Goal: Task Accomplishment & Management: Complete application form

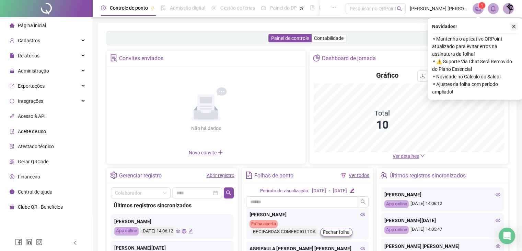
click at [513, 25] on icon "close" at bounding box center [513, 26] width 5 height 5
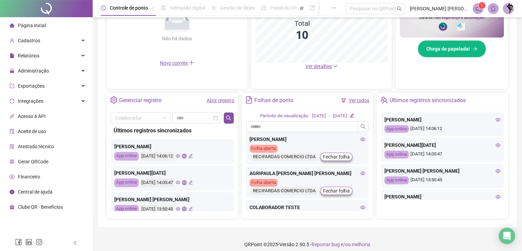
scroll to position [196, 0]
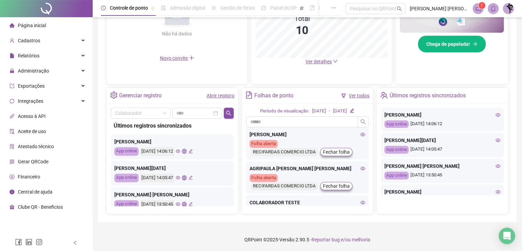
click at [180, 150] on icon "eye" at bounding box center [178, 151] width 4 height 4
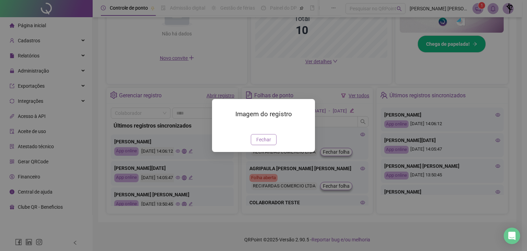
click at [262, 143] on span "Fechar" at bounding box center [263, 140] width 15 height 8
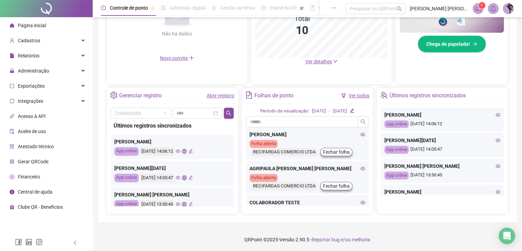
scroll to position [34, 0]
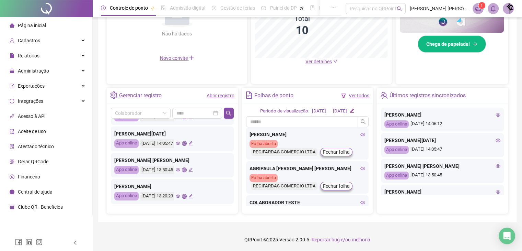
click at [180, 169] on icon "eye" at bounding box center [178, 169] width 4 height 4
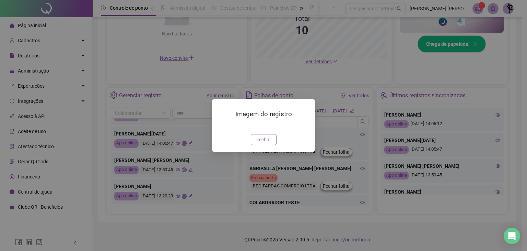
click at [266, 143] on span "Fechar" at bounding box center [263, 140] width 15 height 8
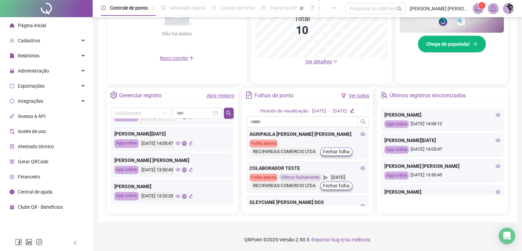
click at [361, 134] on icon "eye" at bounding box center [363, 133] width 5 height 3
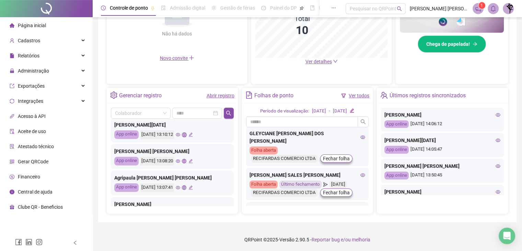
scroll to position [137, 0]
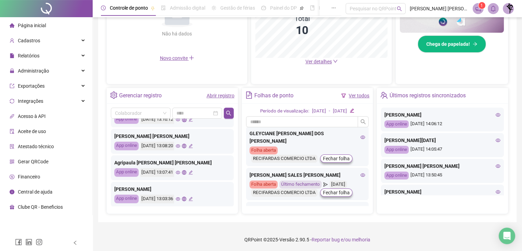
click at [180, 147] on icon "eye" at bounding box center [178, 145] width 4 height 4
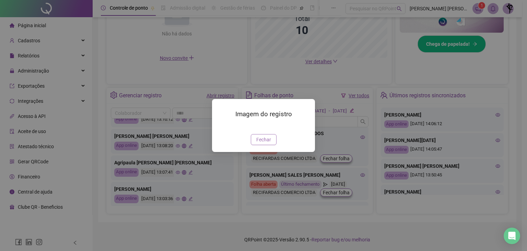
click at [264, 143] on span "Fechar" at bounding box center [263, 140] width 15 height 8
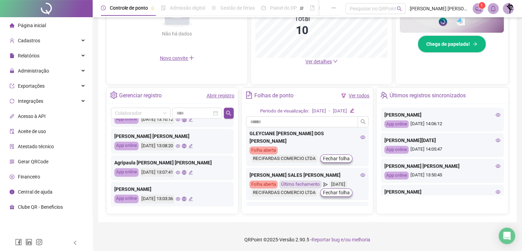
click at [180, 198] on icon "eye" at bounding box center [178, 198] width 4 height 3
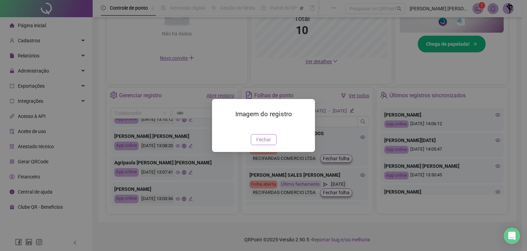
click at [267, 143] on span "Fechar" at bounding box center [263, 140] width 15 height 8
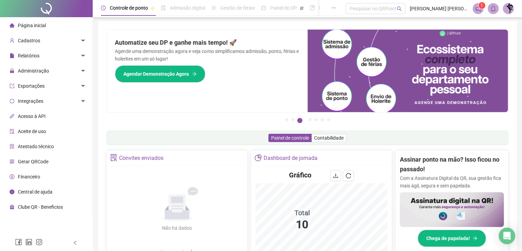
scroll to position [0, 0]
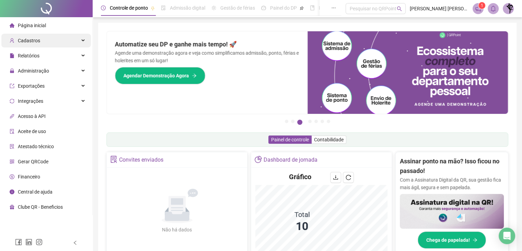
click at [43, 43] on div "Cadastros" at bounding box center [46, 41] width 90 height 14
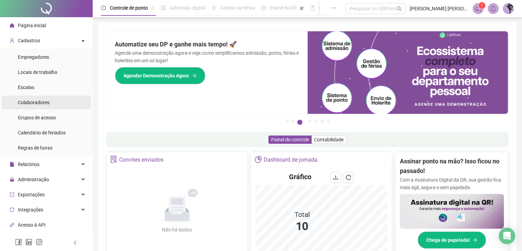
click at [49, 105] on li "Colaboradores" at bounding box center [46, 102] width 90 height 14
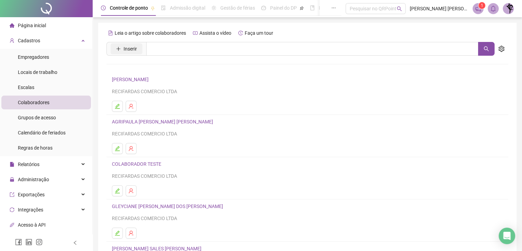
click at [127, 48] on span "Inserir" at bounding box center [130, 49] width 13 height 8
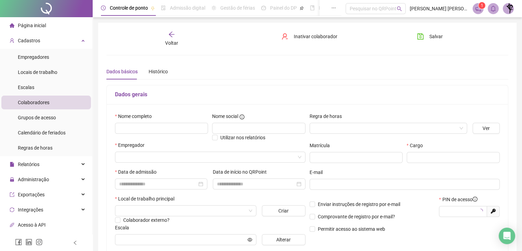
type input "*****"
click at [156, 130] on input "text" at bounding box center [161, 128] width 93 height 11
paste input "**********"
type input "**********"
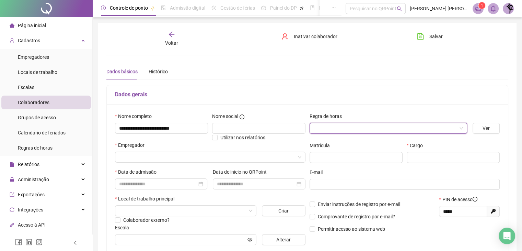
click at [342, 128] on input "search" at bounding box center [385, 128] width 143 height 10
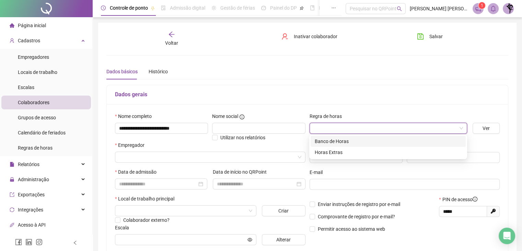
click at [342, 128] on input "search" at bounding box center [385, 128] width 143 height 10
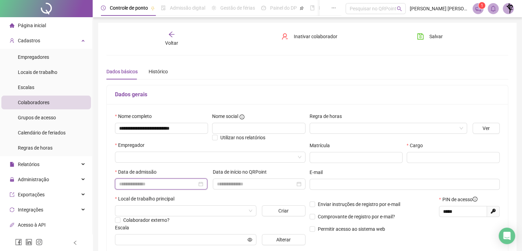
click at [150, 183] on input at bounding box center [158, 184] width 78 height 8
click at [158, 156] on input "search" at bounding box center [207, 157] width 176 height 10
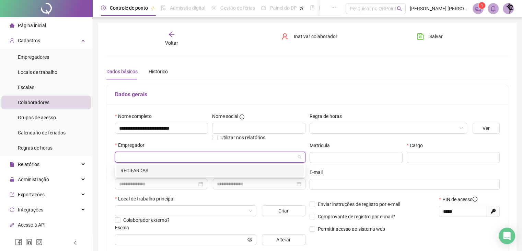
click at [147, 169] on div "RECIFARDAS" at bounding box center [210, 170] width 180 height 8
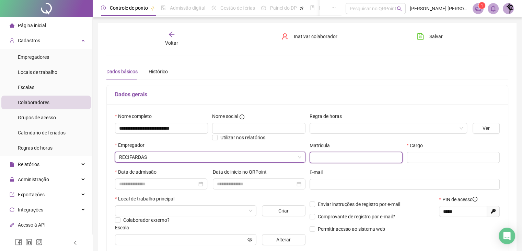
click at [327, 154] on input "text" at bounding box center [356, 157] width 93 height 11
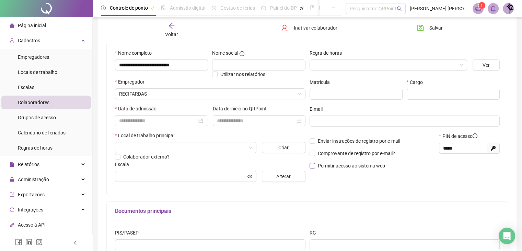
scroll to position [16, 0]
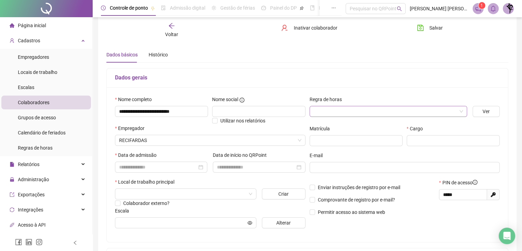
click at [367, 116] on div "Regra de horas" at bounding box center [388, 108] width 163 height 27
click at [368, 112] on input "search" at bounding box center [385, 111] width 143 height 10
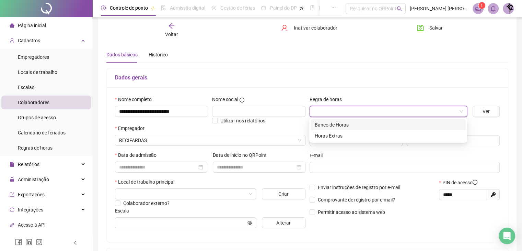
click at [346, 125] on div "Banco de Horas" at bounding box center [388, 125] width 147 height 8
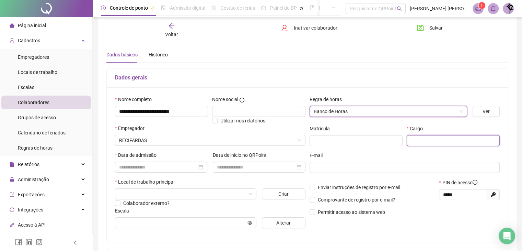
click at [441, 140] on input "text" at bounding box center [453, 140] width 93 height 11
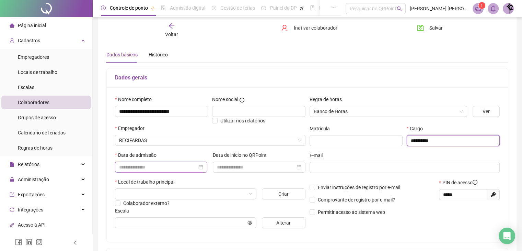
type input "**********"
click at [165, 168] on input at bounding box center [158, 167] width 78 height 8
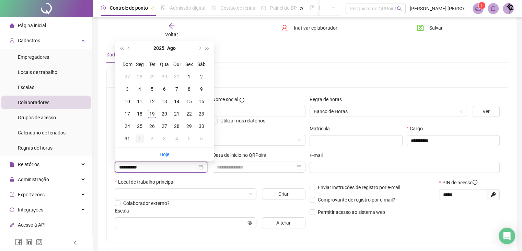
type input "**********"
click at [137, 138] on div "1" at bounding box center [140, 138] width 8 height 8
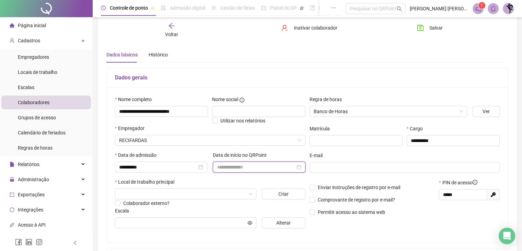
click at [268, 169] on input at bounding box center [256, 167] width 78 height 8
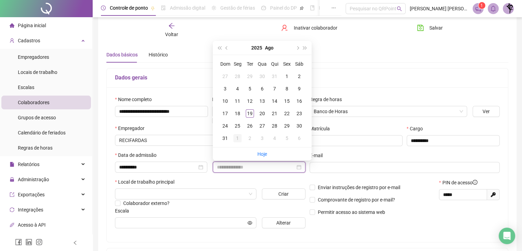
type input "**********"
click at [238, 139] on div "1" at bounding box center [237, 138] width 8 height 8
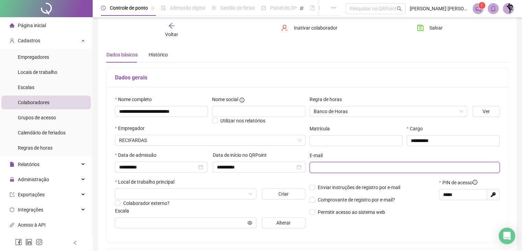
click at [331, 165] on input "text" at bounding box center [404, 167] width 181 height 8
click at [357, 164] on input "text" at bounding box center [404, 167] width 181 height 8
paste input "**********"
type input "**********"
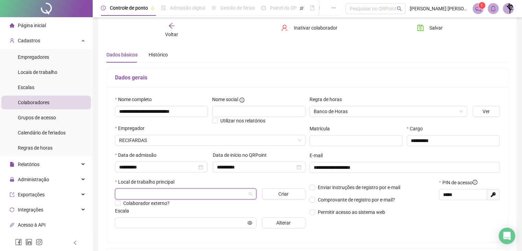
click at [146, 194] on input "search" at bounding box center [182, 193] width 127 height 10
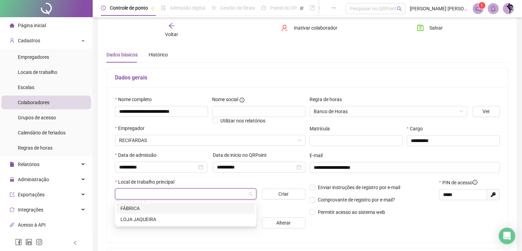
click at [139, 209] on div "FÁBRICA" at bounding box center [185, 208] width 130 height 8
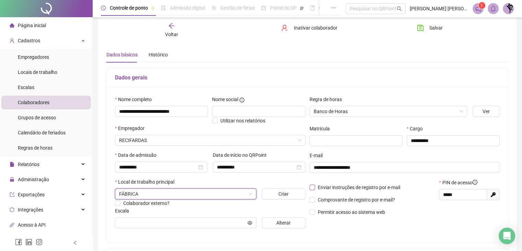
click at [340, 188] on span "Enviar instruções de registro por e-mail" at bounding box center [359, 186] width 82 height 5
click at [342, 202] on span "Comprovante de registro por e-mail?" at bounding box center [356, 199] width 77 height 5
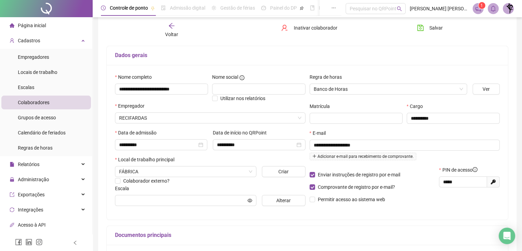
scroll to position [51, 0]
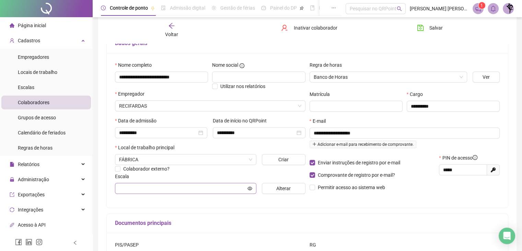
click at [140, 192] on span at bounding box center [185, 188] width 141 height 11
click at [152, 190] on input "text" at bounding box center [182, 188] width 127 height 8
click at [250, 189] on icon "eye" at bounding box center [249, 187] width 5 height 3
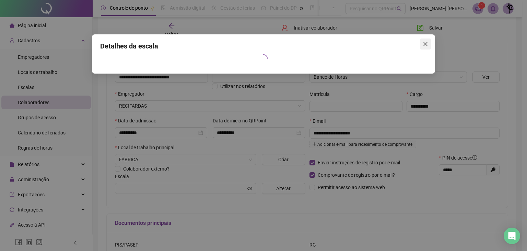
click at [427, 46] on icon "close" at bounding box center [425, 43] width 5 height 5
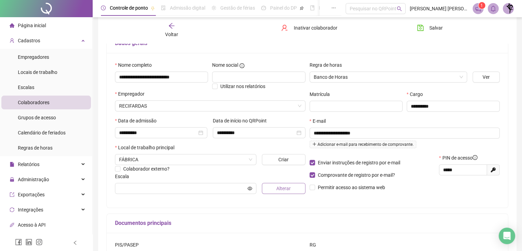
click at [287, 187] on span "Alterar" at bounding box center [283, 188] width 14 height 8
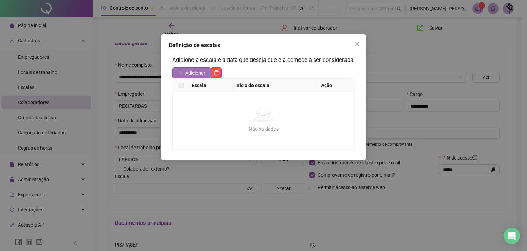
click at [193, 73] on span "Adicionar" at bounding box center [195, 73] width 20 height 8
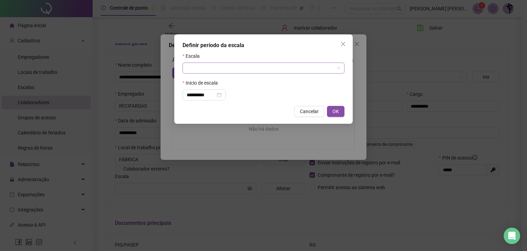
click at [234, 65] on input "search" at bounding box center [261, 68] width 148 height 10
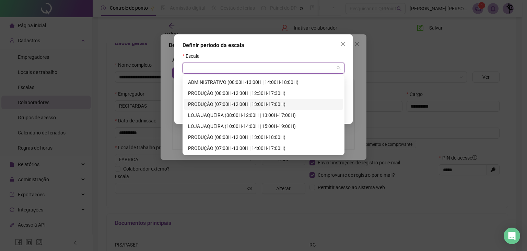
click at [284, 105] on div "PRODUÇÃO (07:00H-12:00H | 13:00H-17:00H)" at bounding box center [263, 104] width 151 height 8
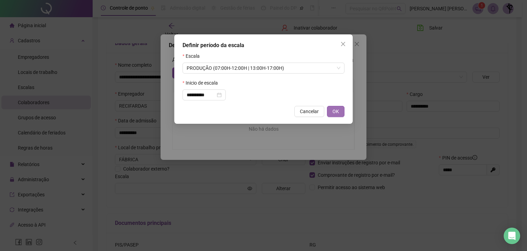
click at [332, 114] on button "OK" at bounding box center [336, 111] width 18 height 11
type input "**********"
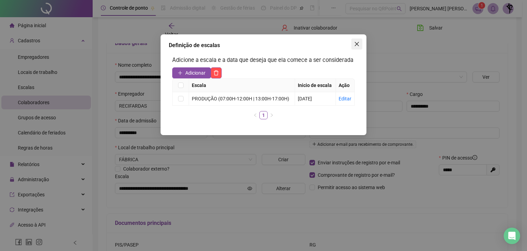
click at [357, 44] on icon "close" at bounding box center [356, 43] width 5 height 5
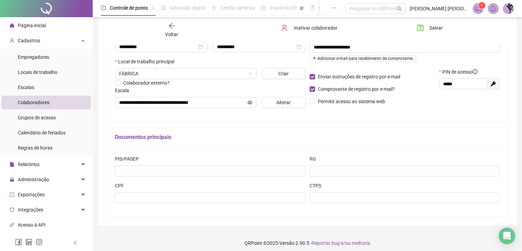
scroll to position [141, 0]
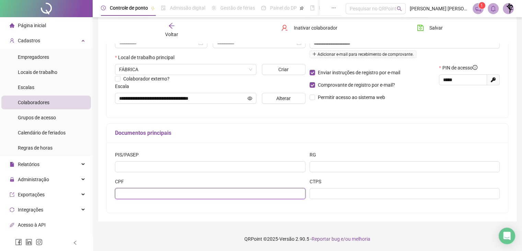
click at [152, 198] on input "text" at bounding box center [210, 193] width 190 height 11
paste input "*******"
type input "*******"
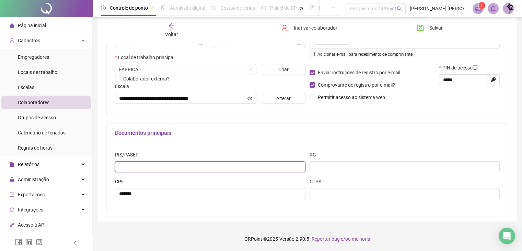
click at [186, 167] on input "text" at bounding box center [210, 166] width 190 height 11
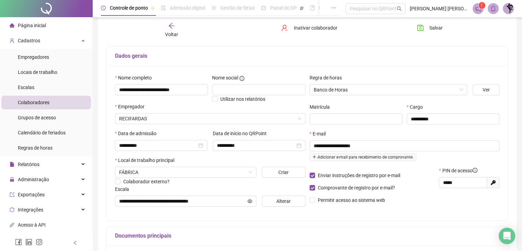
scroll to position [4, 0]
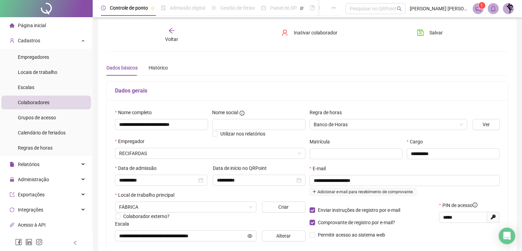
click at [416, 168] on div "E-mail" at bounding box center [405, 169] width 190 height 10
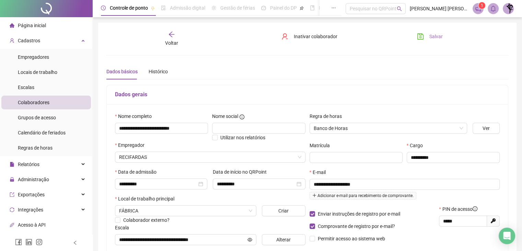
click at [437, 37] on span "Salvar" at bounding box center [435, 37] width 13 height 8
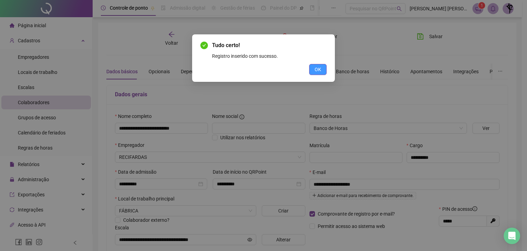
click at [320, 68] on span "OK" at bounding box center [318, 70] width 7 height 8
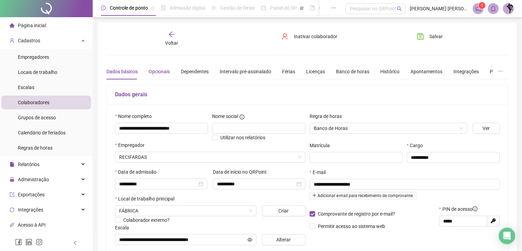
click at [166, 73] on div "Opcionais" at bounding box center [159, 72] width 21 height 8
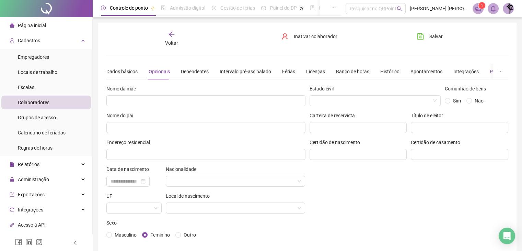
click at [490, 72] on div "Preferências" at bounding box center [503, 72] width 27 height 8
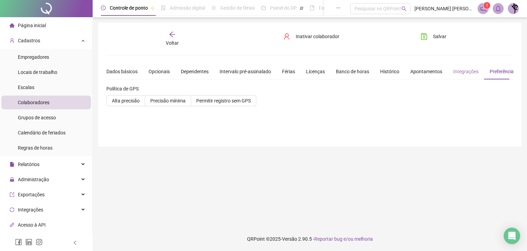
click at [465, 76] on div "Integrações" at bounding box center [465, 71] width 25 height 16
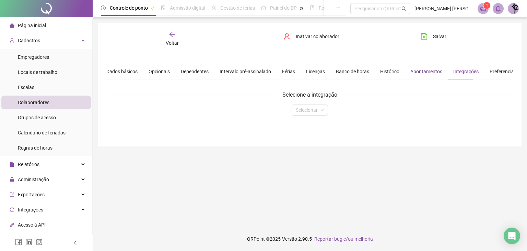
drag, startPoint x: 430, startPoint y: 73, endPoint x: 426, endPoint y: 73, distance: 4.1
click at [429, 73] on div "Apontamentos" at bounding box center [427, 72] width 32 height 8
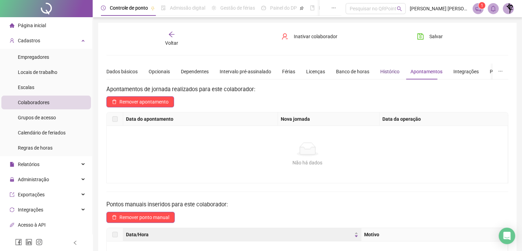
click at [390, 73] on div "Histórico" at bounding box center [389, 72] width 19 height 8
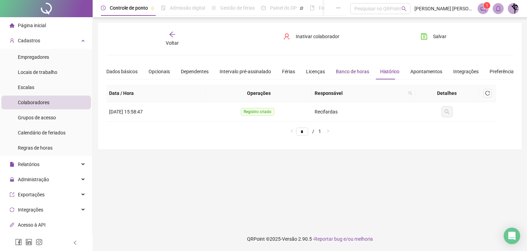
click at [354, 72] on div "Banco de horas" at bounding box center [352, 72] width 33 height 8
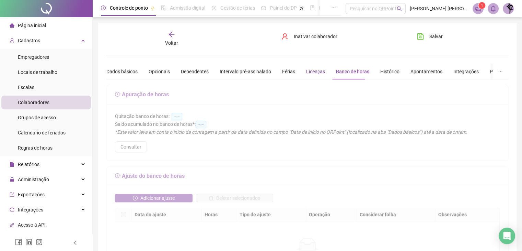
click at [315, 71] on div "Licenças" at bounding box center [315, 72] width 19 height 8
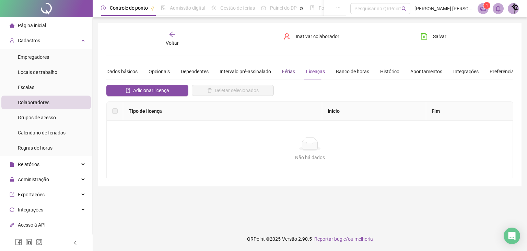
click at [287, 71] on div "Férias" at bounding box center [288, 72] width 13 height 8
click at [247, 72] on div "Intervalo pré-assinalado" at bounding box center [245, 72] width 51 height 8
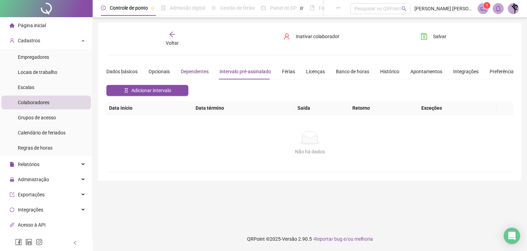
click at [187, 70] on div "Dependentes" at bounding box center [195, 72] width 28 height 8
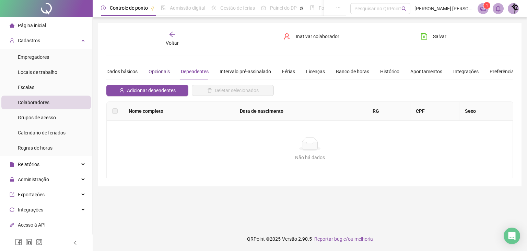
click at [154, 69] on div "Opcionais" at bounding box center [159, 72] width 21 height 8
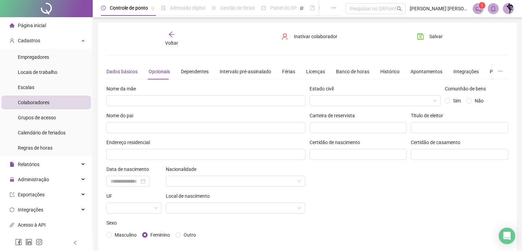
click at [128, 72] on div "Dados básicos" at bounding box center [121, 72] width 31 height 8
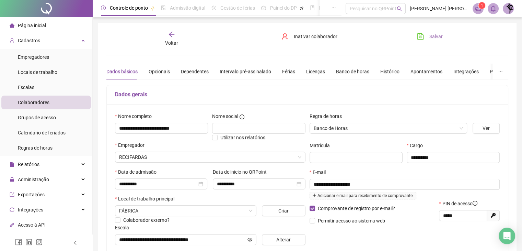
click at [424, 39] on icon "save" at bounding box center [420, 36] width 7 height 7
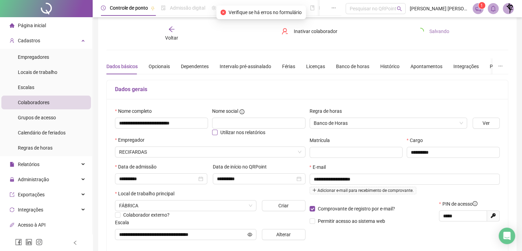
scroll to position [4, 0]
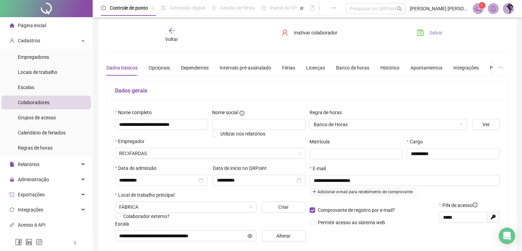
click at [172, 31] on icon "arrow-left" at bounding box center [171, 30] width 5 height 5
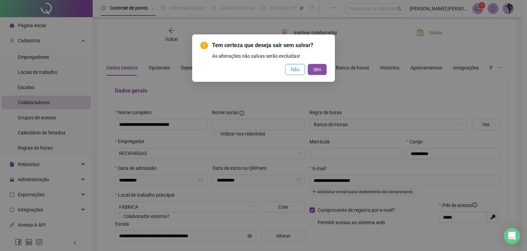
click at [294, 71] on span "Não" at bounding box center [295, 70] width 9 height 8
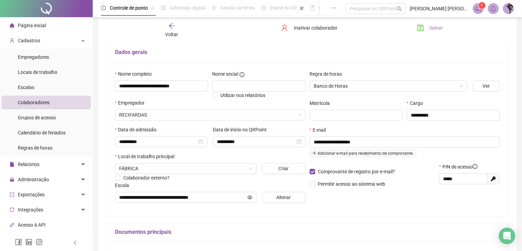
scroll to position [0, 0]
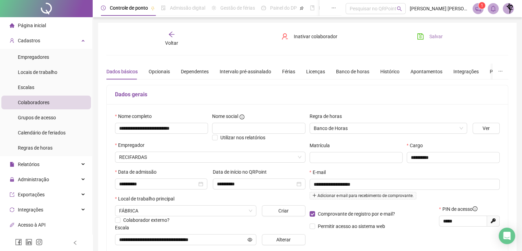
click at [436, 39] on span "Salvar" at bounding box center [435, 37] width 13 height 8
click at [165, 70] on div "Opcionais" at bounding box center [159, 72] width 21 height 8
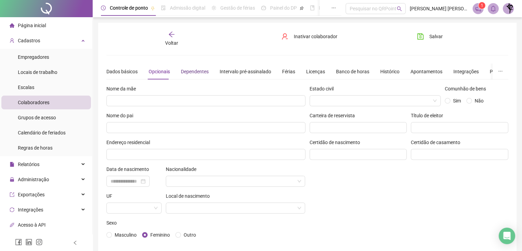
click at [204, 71] on div "Dependentes" at bounding box center [195, 72] width 28 height 8
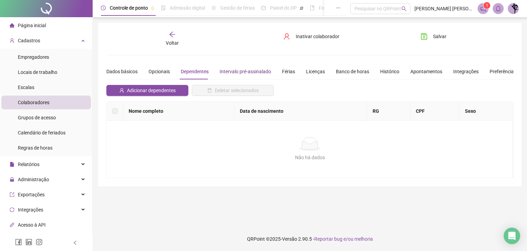
click at [244, 73] on div "Intervalo pré-assinalado" at bounding box center [245, 72] width 51 height 8
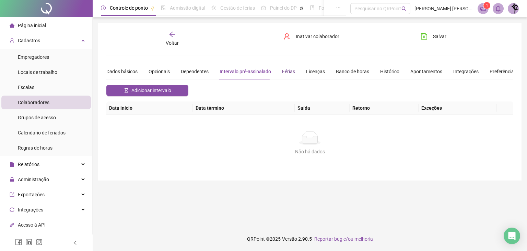
click at [282, 72] on div "Férias" at bounding box center [288, 72] width 13 height 8
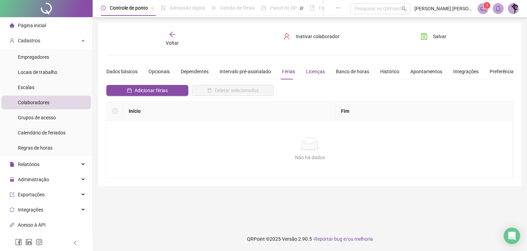
click at [309, 72] on div "Licenças" at bounding box center [315, 72] width 19 height 8
click at [344, 74] on div "Banco de horas" at bounding box center [352, 72] width 33 height 8
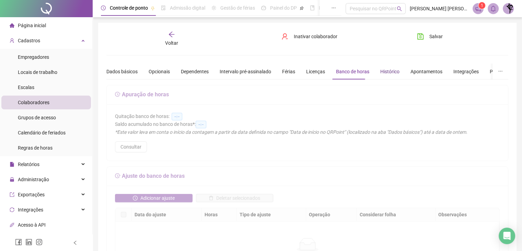
click at [390, 72] on div "Histórico" at bounding box center [389, 72] width 19 height 8
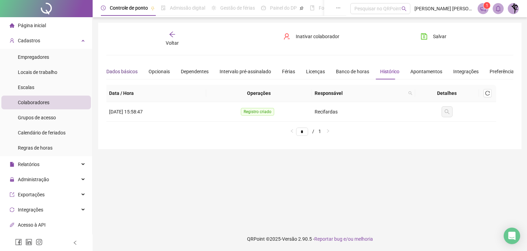
click at [122, 73] on div "Dados básicos" at bounding box center [121, 72] width 31 height 8
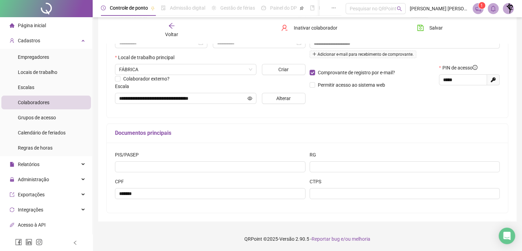
scroll to position [38, 0]
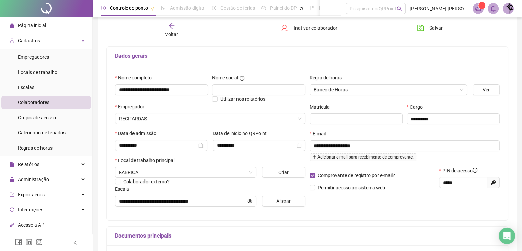
click at [175, 32] on span "Voltar" at bounding box center [171, 34] width 13 height 5
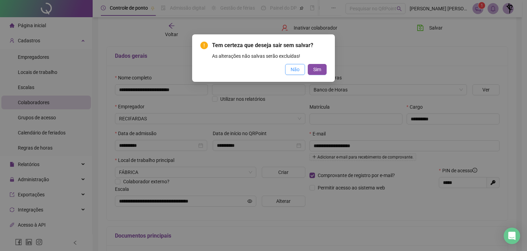
click at [298, 71] on span "Não" at bounding box center [295, 70] width 9 height 8
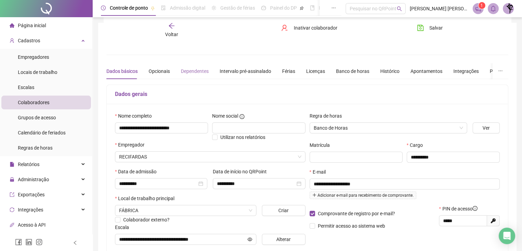
scroll to position [0, 0]
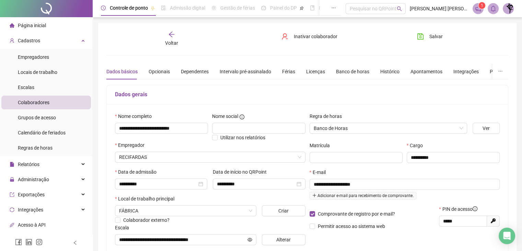
click at [170, 36] on icon "arrow-left" at bounding box center [171, 34] width 7 height 7
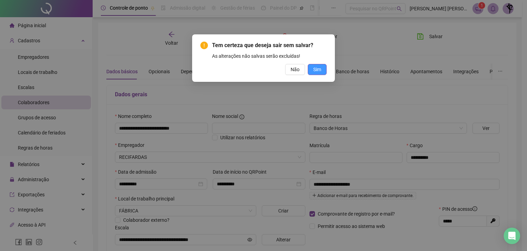
click at [311, 67] on button "Sim" at bounding box center [317, 69] width 19 height 11
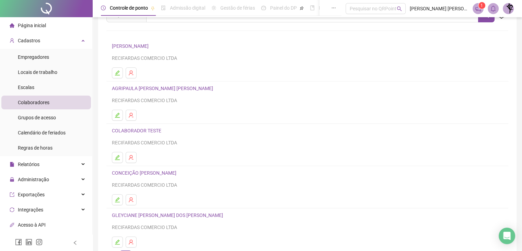
scroll to position [81, 0]
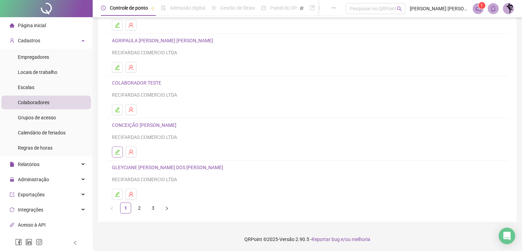
click at [120, 151] on icon "edit" at bounding box center [117, 151] width 5 height 5
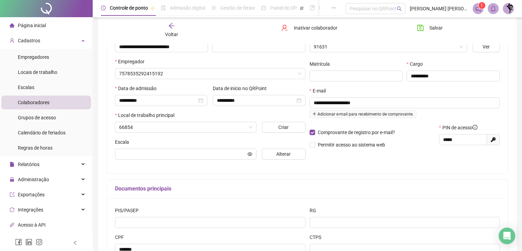
scroll to position [85, 0]
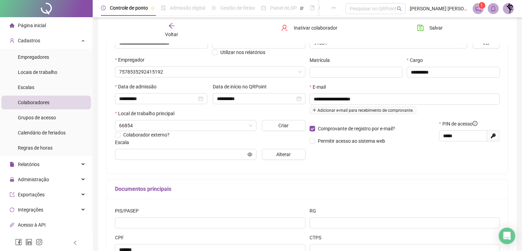
type input "**********"
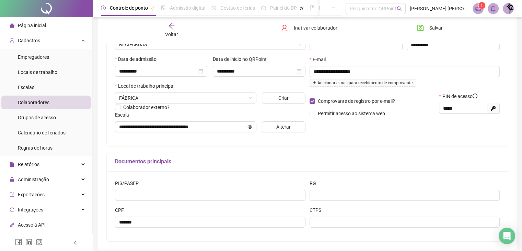
scroll to position [141, 0]
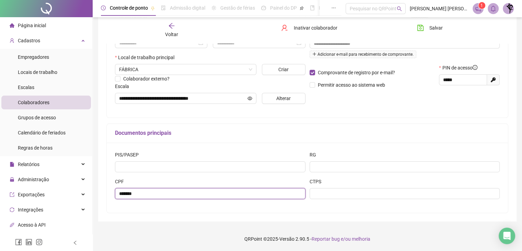
drag, startPoint x: 159, startPoint y: 196, endPoint x: 115, endPoint y: 194, distance: 43.3
click at [115, 194] on input "*******" at bounding box center [210, 193] width 190 height 11
paste input "*******"
type input "**********"
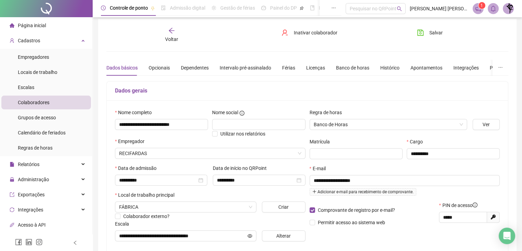
scroll to position [0, 0]
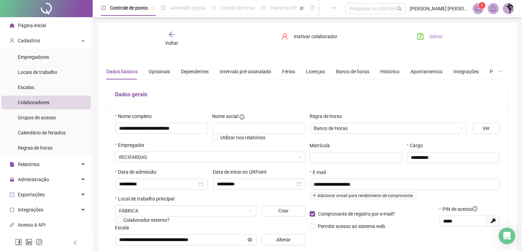
click at [432, 37] on span "Salvar" at bounding box center [435, 37] width 13 height 8
click at [170, 46] on div "**********" at bounding box center [307, 192] width 402 height 323
click at [170, 40] on span "Voltar" at bounding box center [171, 42] width 13 height 5
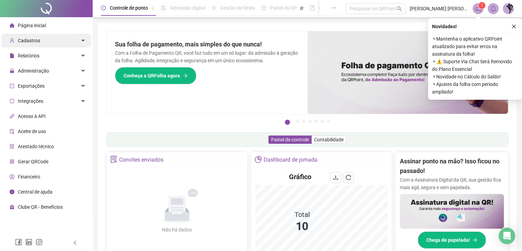
click at [42, 43] on div "Cadastros" at bounding box center [46, 41] width 90 height 14
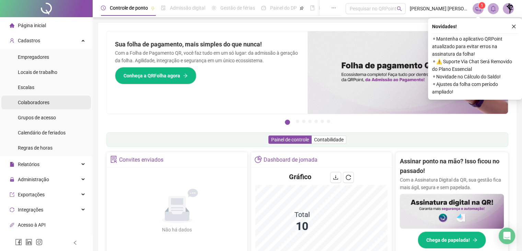
click at [45, 104] on span "Colaboradores" at bounding box center [34, 102] width 32 height 5
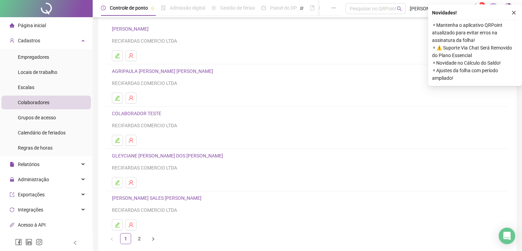
scroll to position [81, 0]
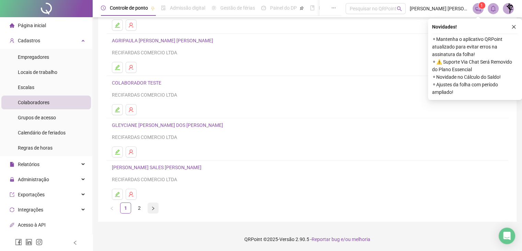
click at [153, 206] on icon "right" at bounding box center [153, 207] width 2 height 3
click at [515, 26] on icon "close" at bounding box center [513, 26] width 5 height 5
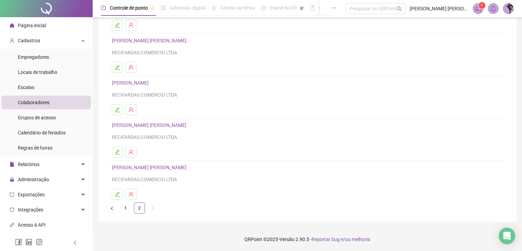
click at [167, 167] on link "[PERSON_NAME] [PERSON_NAME]" at bounding box center [150, 166] width 77 height 5
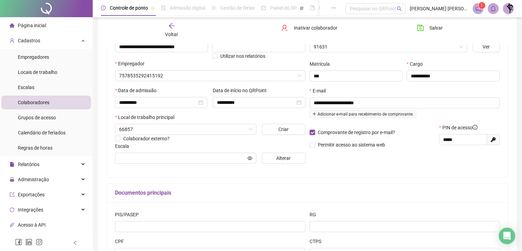
scroll to position [85, 0]
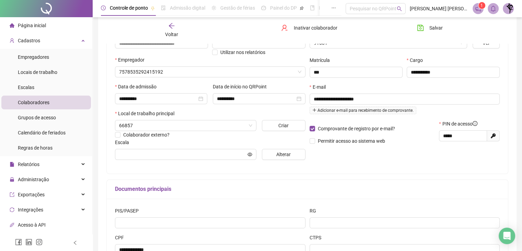
type input "**********"
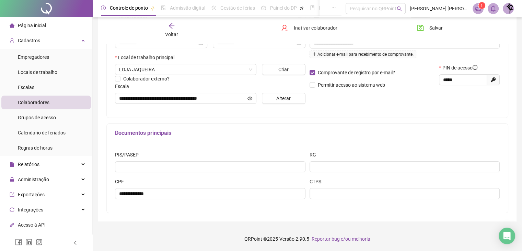
scroll to position [4, 0]
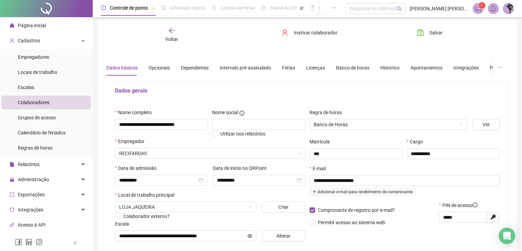
click at [170, 34] on div "Voltar" at bounding box center [171, 35] width 62 height 16
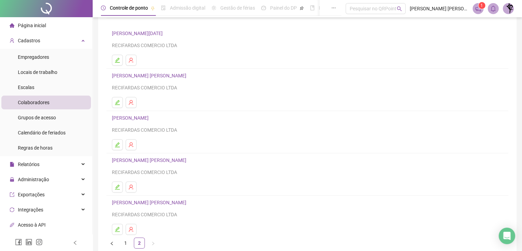
scroll to position [81, 0]
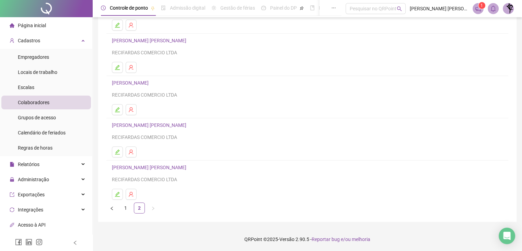
click at [159, 125] on link "[PERSON_NAME] [PERSON_NAME]" at bounding box center [150, 124] width 77 height 5
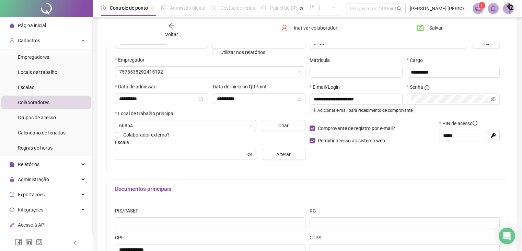
type input "**********"
